Goal: Find specific page/section: Find specific page/section

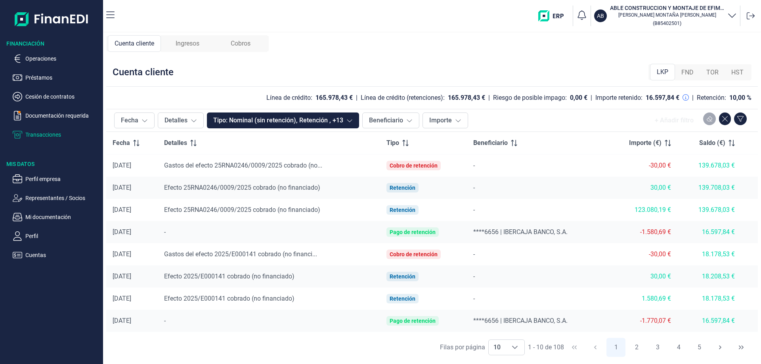
scroll to position [43, 0]
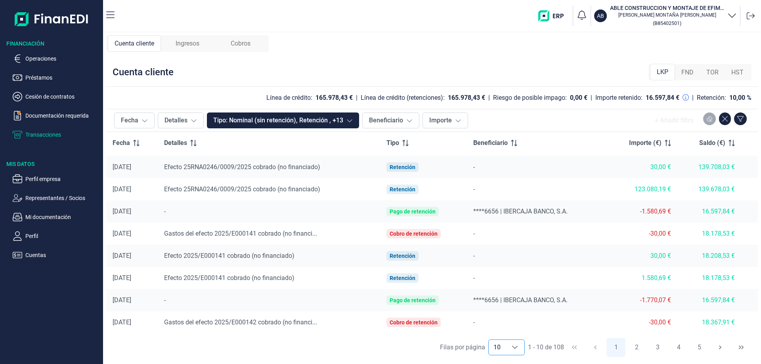
click at [489, 345] on span "10" at bounding box center [497, 347] width 17 height 15
click at [527, 301] on span "****6656 | IBERCAJA BANCO, S.A." at bounding box center [520, 301] width 94 height 8
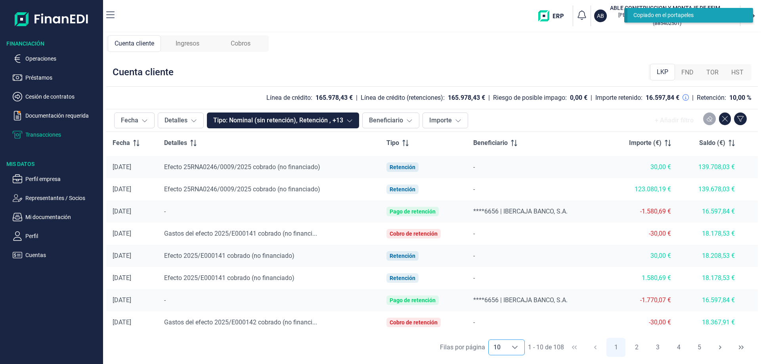
click at [506, 353] on div "Choose" at bounding box center [514, 347] width 19 height 15
click at [503, 327] on li "20" at bounding box center [506, 330] width 36 height 19
type input "20"
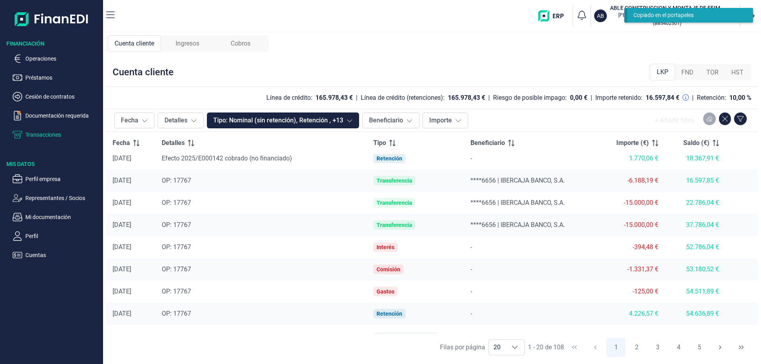
scroll to position [268, 0]
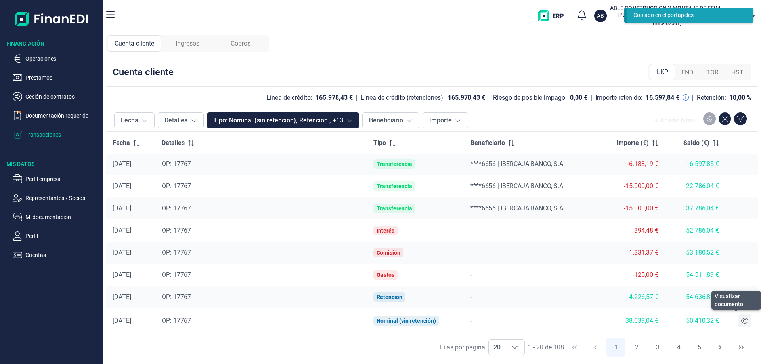
click at [738, 323] on button at bounding box center [744, 321] width 13 height 13
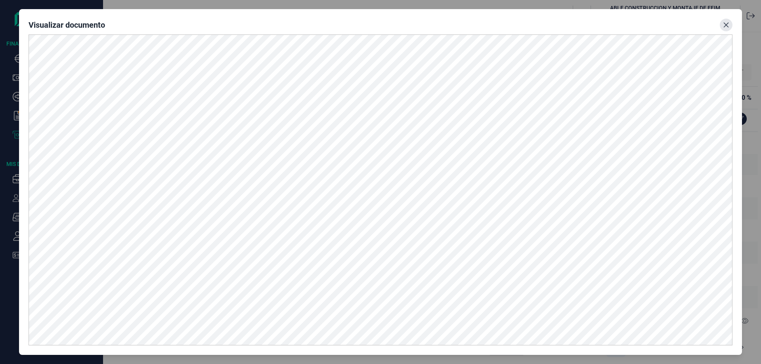
click at [727, 31] on button "Close" at bounding box center [726, 25] width 13 height 13
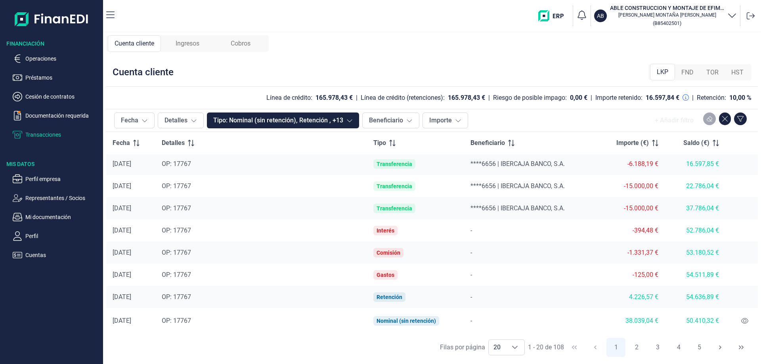
click at [746, 20] on div at bounding box center [751, 16] width 14 height 14
click at [748, 13] on icon at bounding box center [751, 15] width 8 height 7
